Goal: Check status: Check status

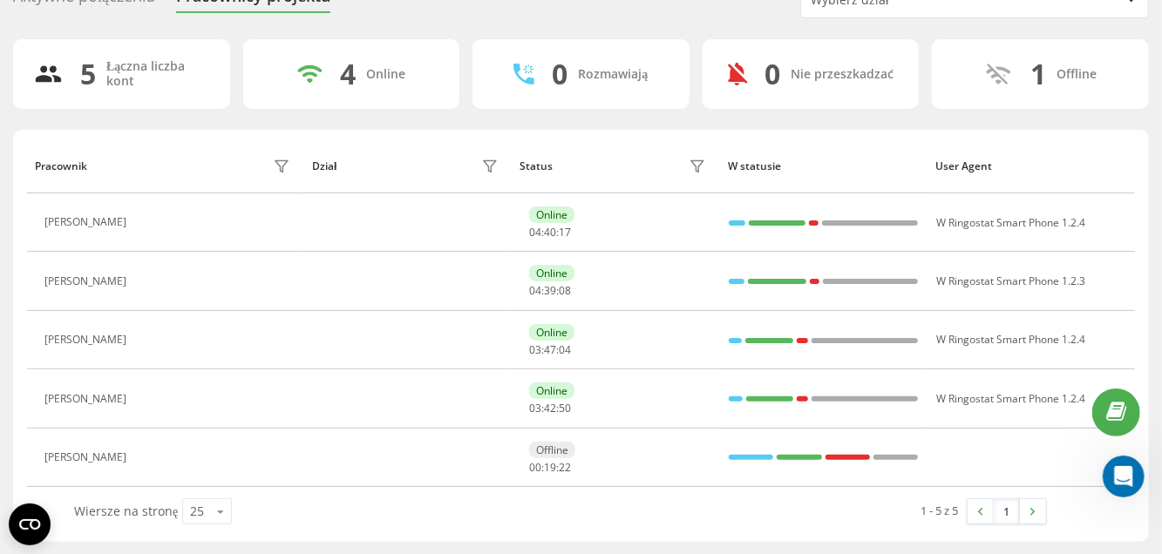
scroll to position [84, 0]
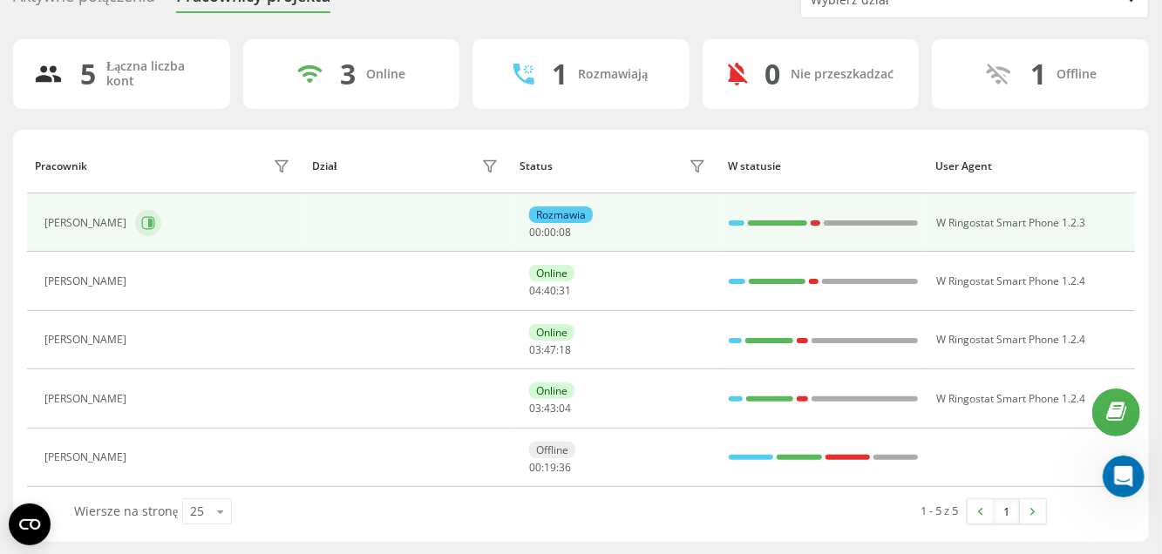
click at [153, 220] on icon at bounding box center [150, 223] width 4 height 9
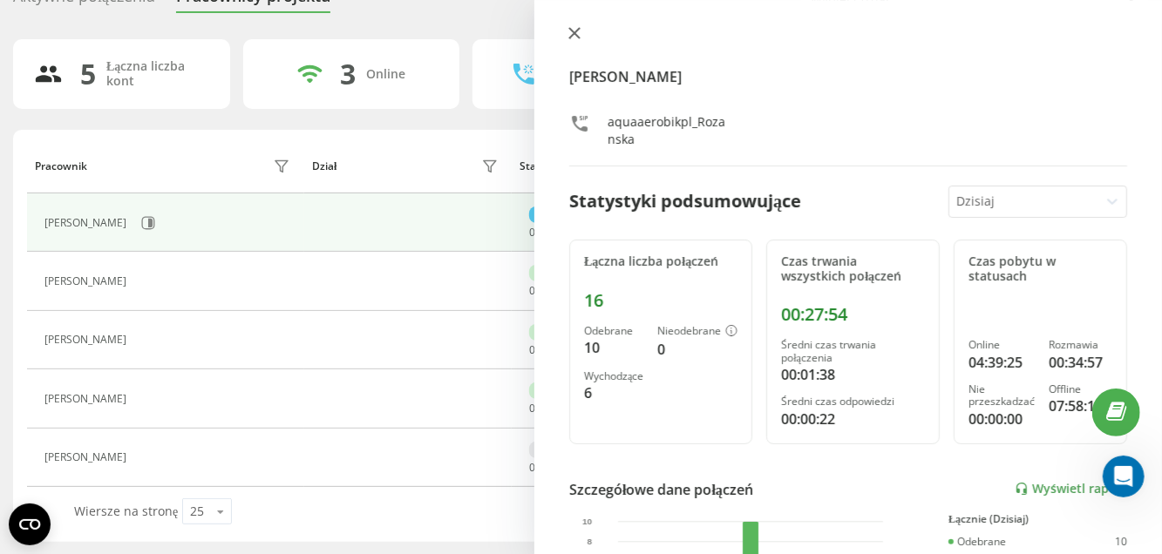
click at [574, 33] on icon at bounding box center [574, 33] width 10 height 10
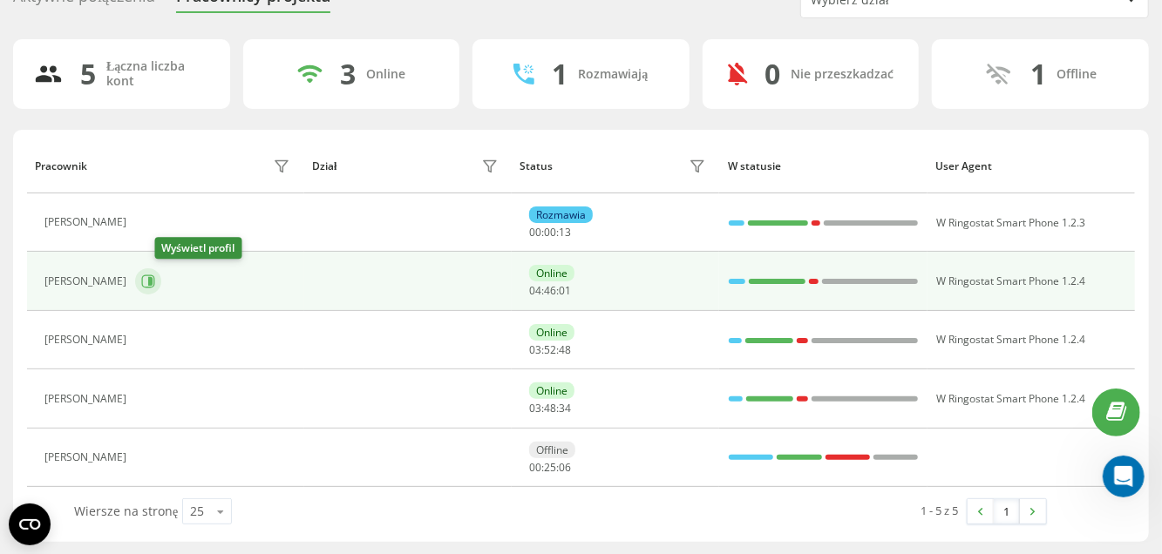
click at [155, 285] on icon at bounding box center [148, 281] width 13 height 13
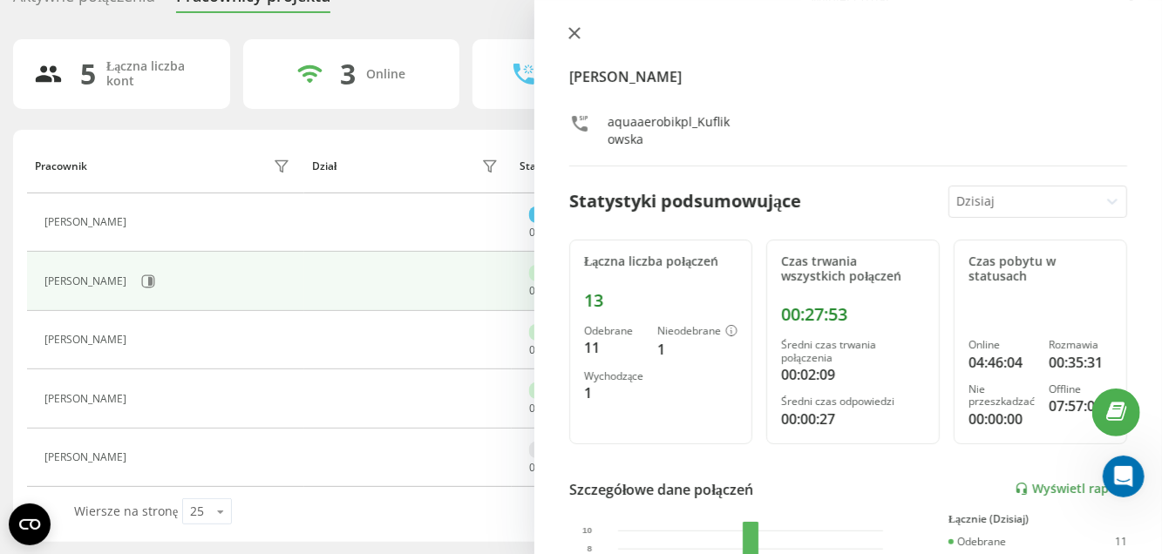
click at [576, 34] on icon at bounding box center [574, 33] width 10 height 10
